Goal: Information Seeking & Learning: Learn about a topic

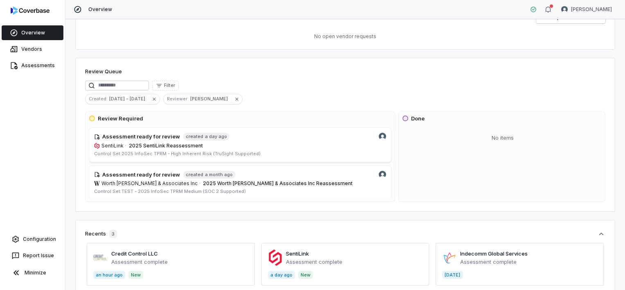
scroll to position [59, 0]
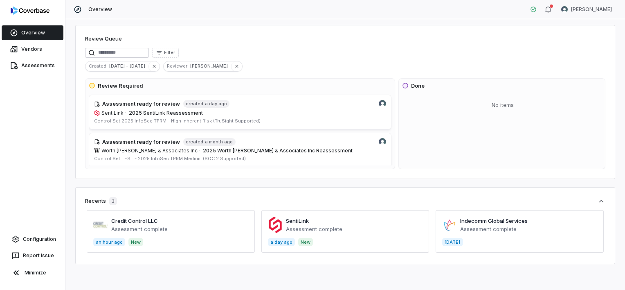
click at [193, 232] on span at bounding box center [171, 231] width 168 height 43
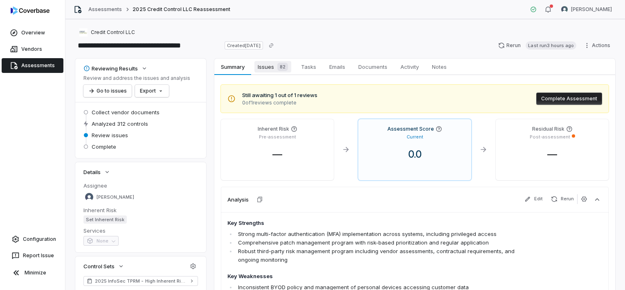
click at [262, 68] on span "Issues 82" at bounding box center [272, 66] width 37 height 11
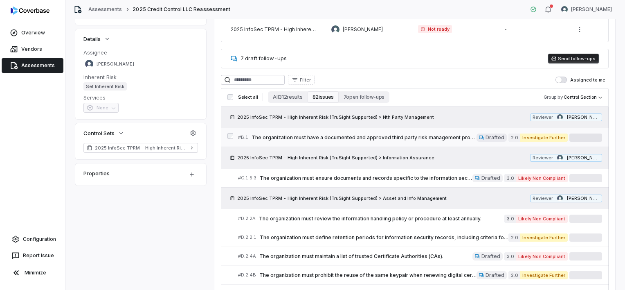
scroll to position [123, 0]
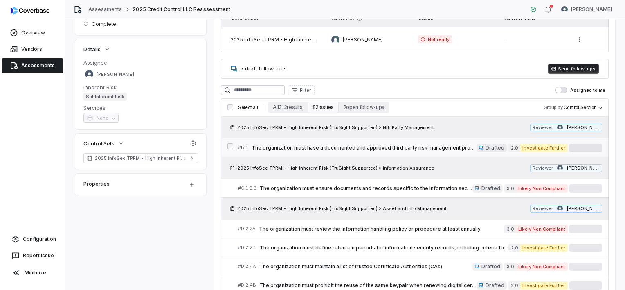
click at [485, 145] on span "Drafted" at bounding box center [491, 148] width 30 height 8
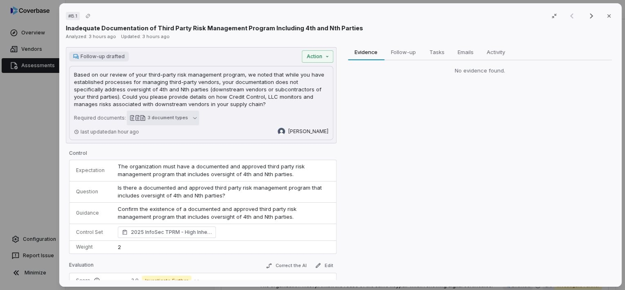
click at [182, 117] on div "3 document types" at bounding box center [168, 118] width 40 height 6
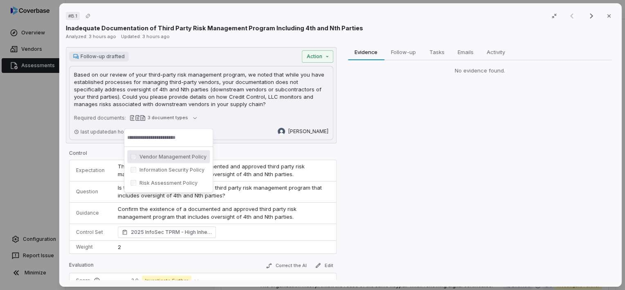
click at [451, 160] on div "Evidence Evidence Follow-up Follow-up Tasks Tasks Emails Emails Activity Activi…" at bounding box center [479, 163] width 271 height 233
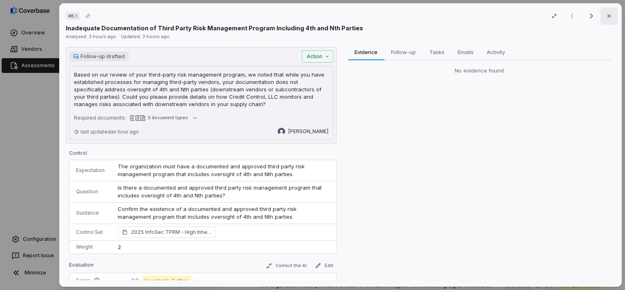
click at [606, 14] on icon "button" at bounding box center [609, 16] width 7 height 7
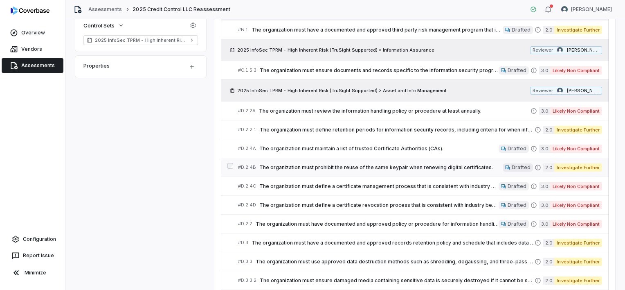
scroll to position [245, 0]
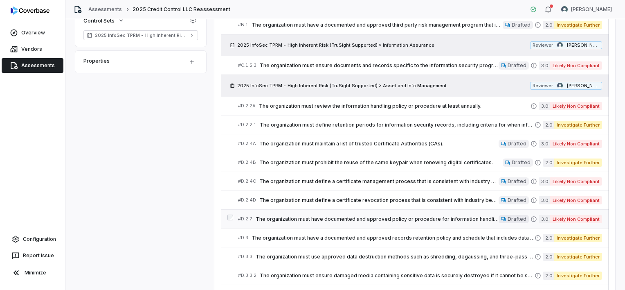
click at [508, 217] on span "Drafted" at bounding box center [517, 219] width 19 height 7
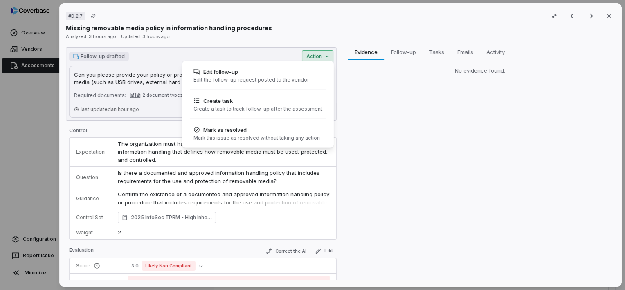
click at [300, 54] on div "# D.2.7 Result 9 of 25 Close Missing removable media policy in information hand…" at bounding box center [312, 145] width 625 height 290
click at [227, 51] on div "# D.2.7 Result 9 of 25 Close Missing removable media policy in information hand…" at bounding box center [312, 145] width 625 height 290
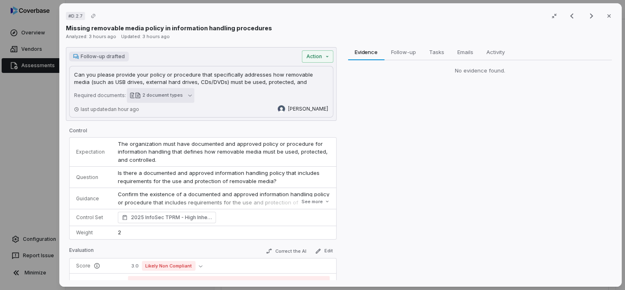
click at [179, 96] on button "2 document types" at bounding box center [160, 95] width 67 height 15
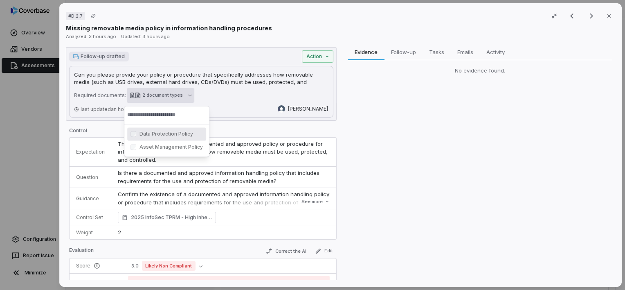
click at [489, 135] on div "Evidence Evidence Follow-up Follow-up Tasks Tasks Emails Emails Activity Activi…" at bounding box center [479, 163] width 271 height 233
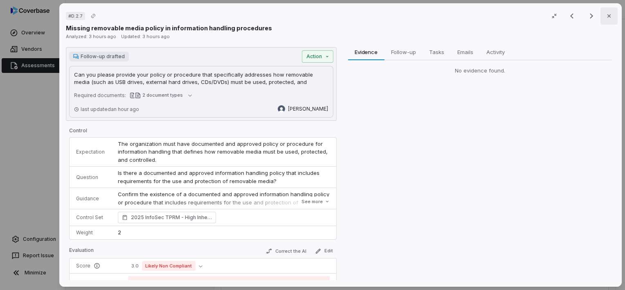
click at [606, 18] on icon "button" at bounding box center [609, 16] width 7 height 7
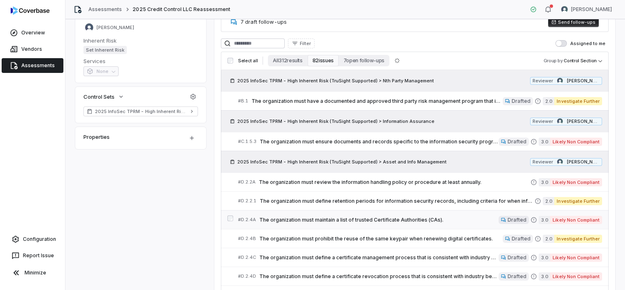
scroll to position [34, 0]
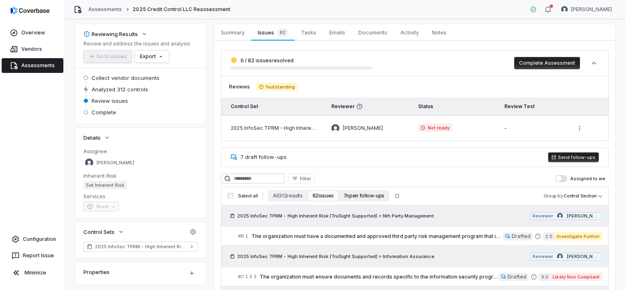
click at [356, 195] on button "7 open follow-ups" at bounding box center [364, 195] width 51 height 11
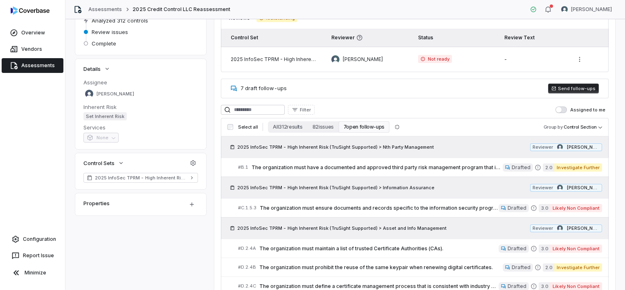
scroll to position [0, 0]
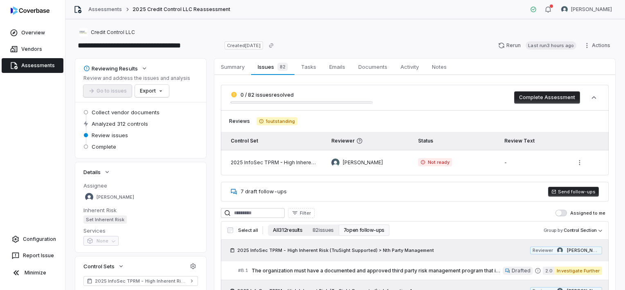
click at [283, 229] on button "All 312 results" at bounding box center [287, 229] width 39 height 11
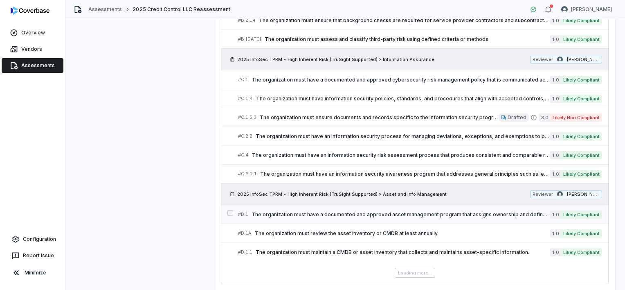
scroll to position [562, 0]
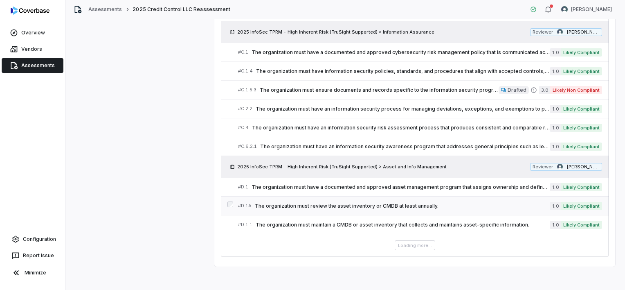
click at [382, 202] on span "The organization must review the asset inventory or CMDB at least annually." at bounding box center [402, 205] width 295 height 7
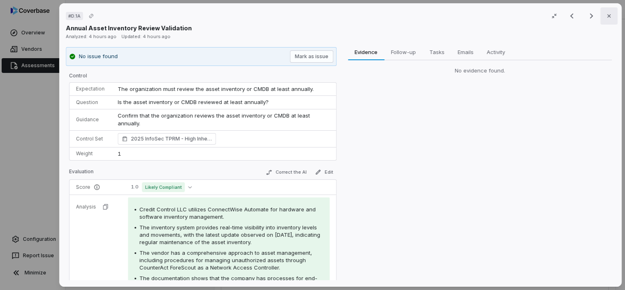
click at [606, 18] on icon "button" at bounding box center [609, 16] width 7 height 7
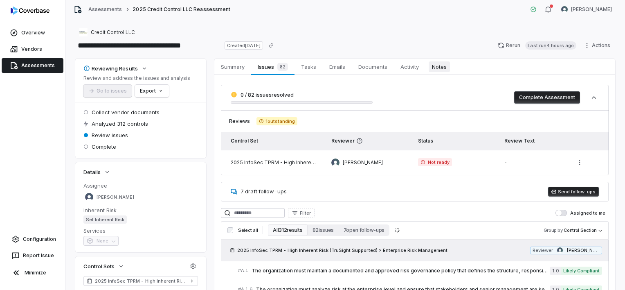
click at [441, 67] on span "Notes" at bounding box center [439, 66] width 21 height 11
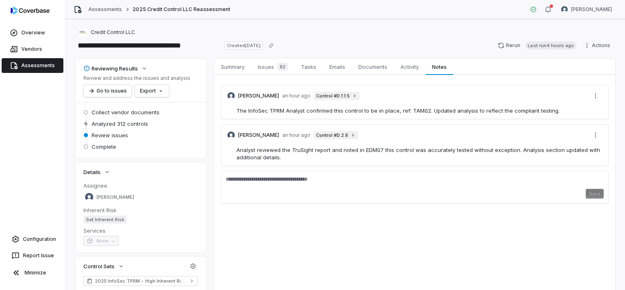
click at [392, 113] on span "The InfoSec TPRM Analyst confirmed this control to be in place, ref: TAM02. Upd…" at bounding box center [397, 110] width 323 height 7
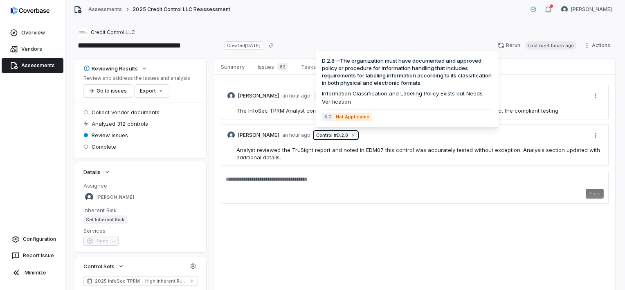
click at [348, 136] on link "Control # D.2.8" at bounding box center [336, 135] width 44 height 8
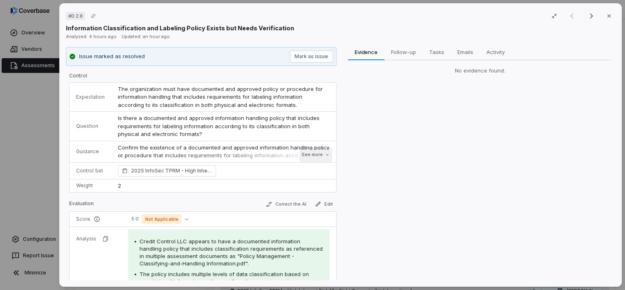
click at [309, 155] on button "See more" at bounding box center [315, 154] width 33 height 15
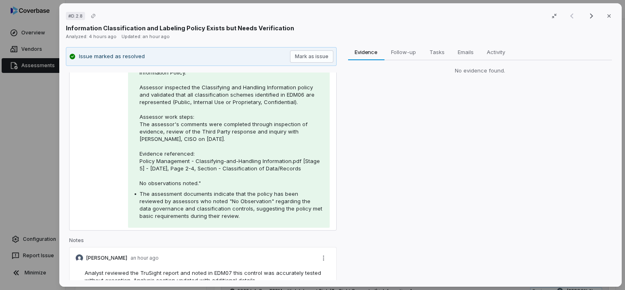
scroll to position [327, 0]
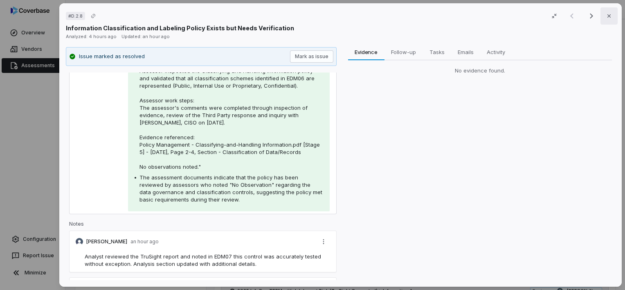
click at [607, 16] on icon "button" at bounding box center [609, 16] width 7 height 7
